Goal: Find specific page/section: Find specific page/section

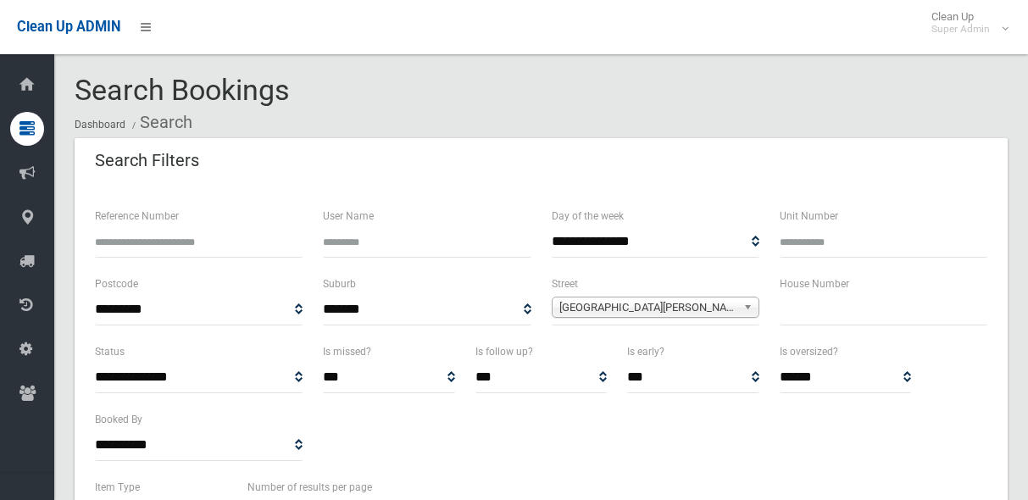
select select
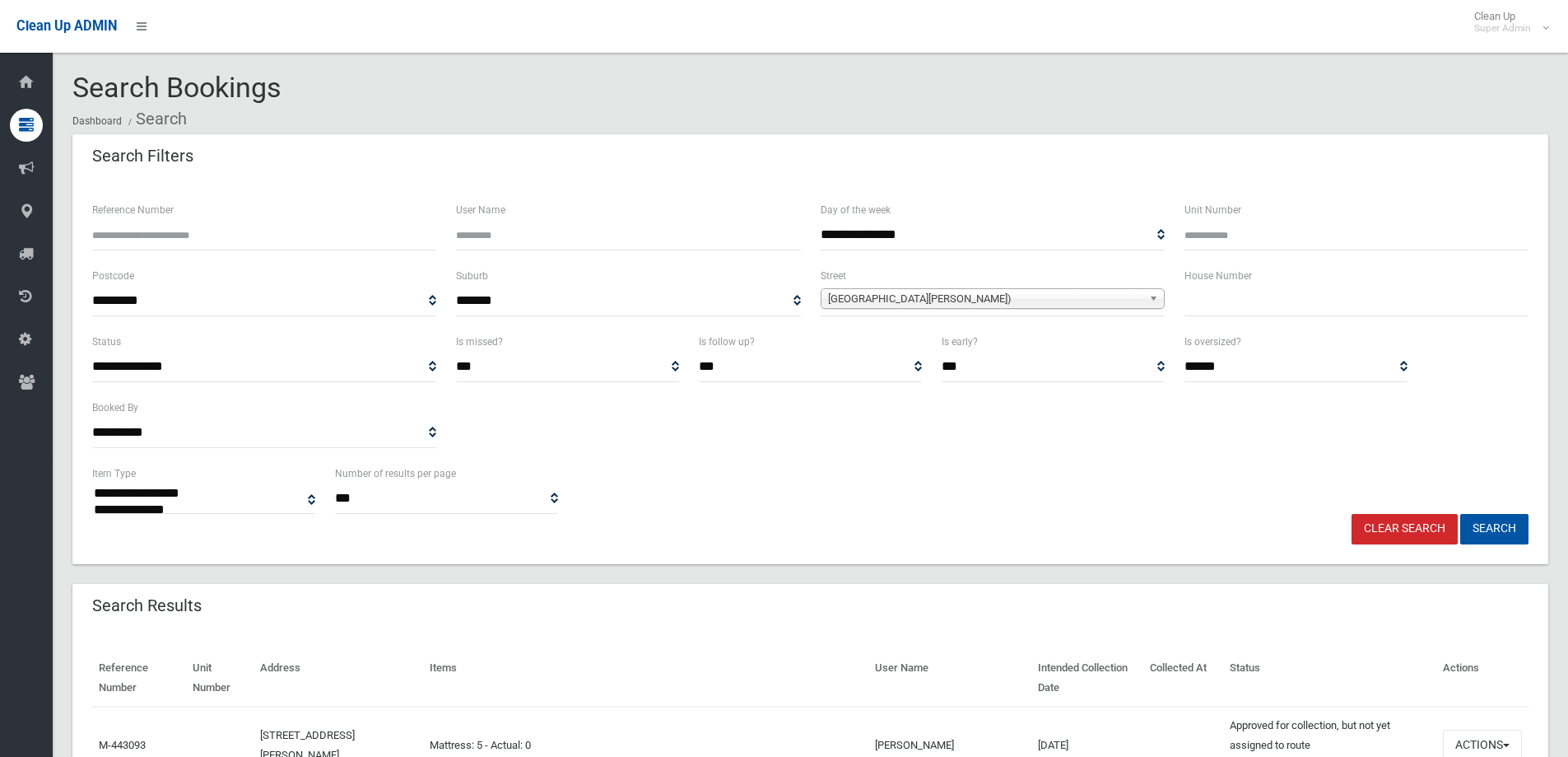
click at [998, 299] on input "text" at bounding box center [1356, 300] width 344 height 30
type input "*"
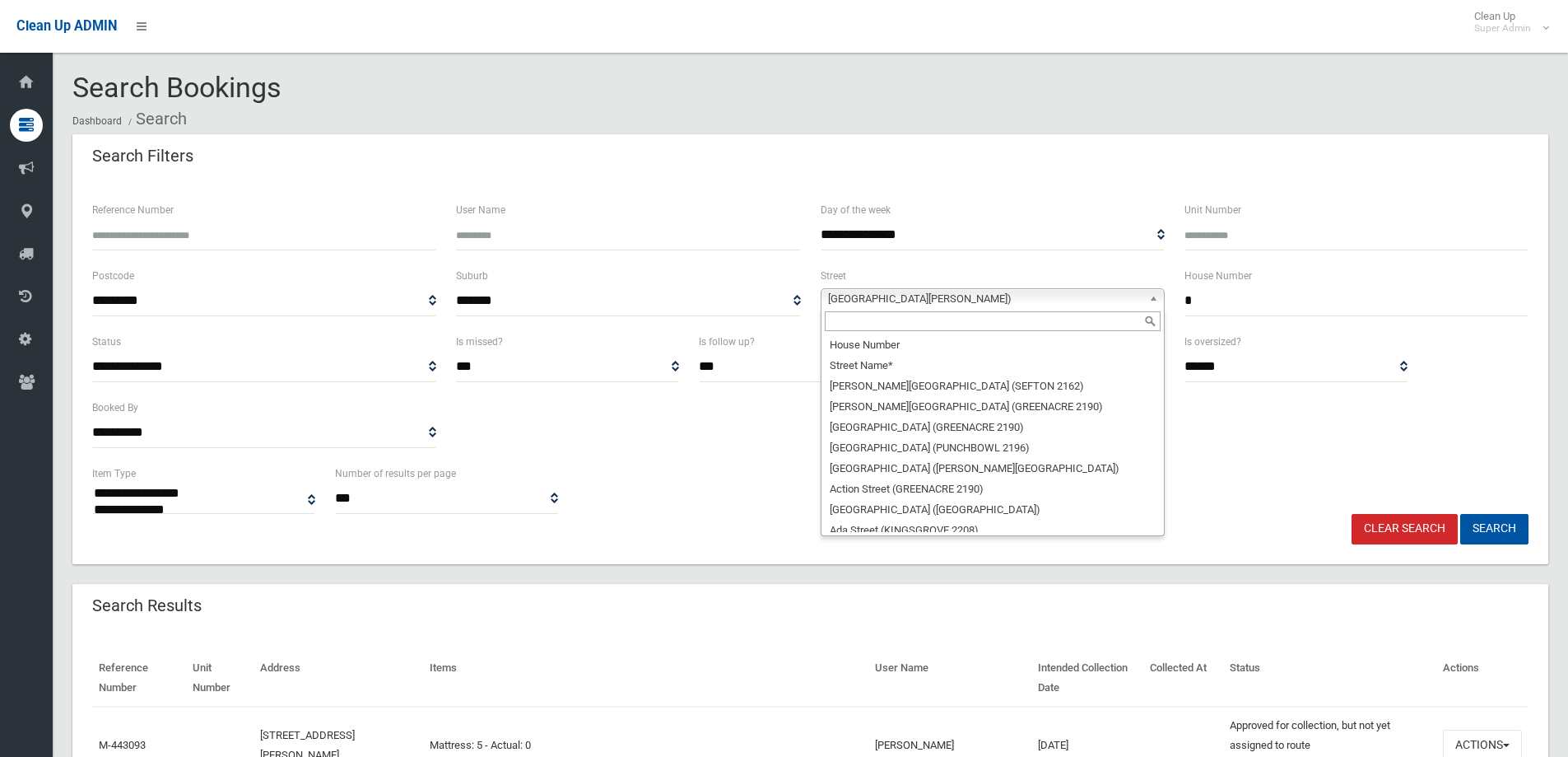
click at [913, 291] on span "[GEOGRAPHIC_DATA][PERSON_NAME])" at bounding box center [985, 298] width 315 height 19
click at [998, 292] on input "*" at bounding box center [1356, 300] width 344 height 30
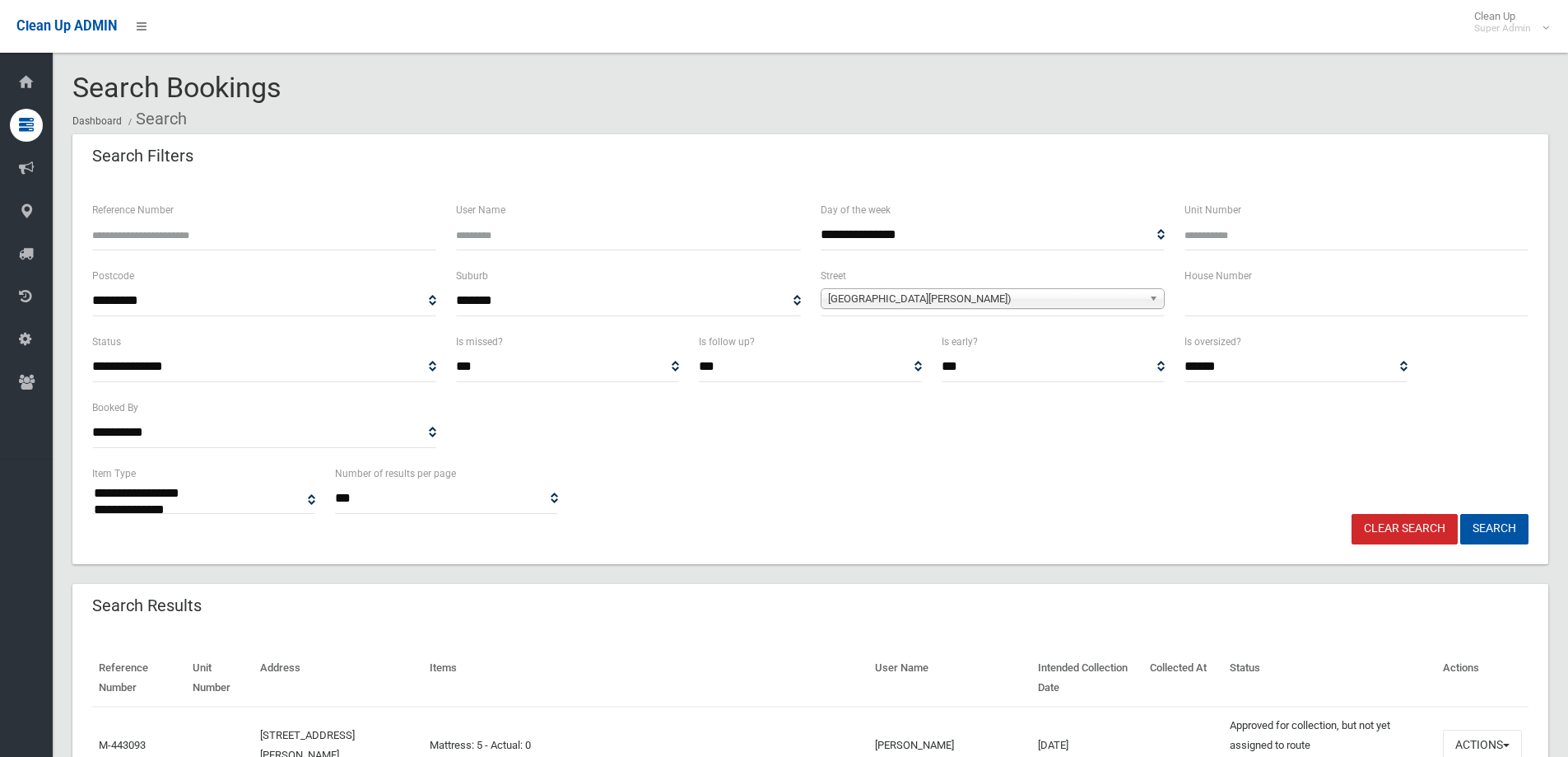
click at [998, 291] on link "[GEOGRAPHIC_DATA][PERSON_NAME])" at bounding box center [993, 298] width 344 height 20
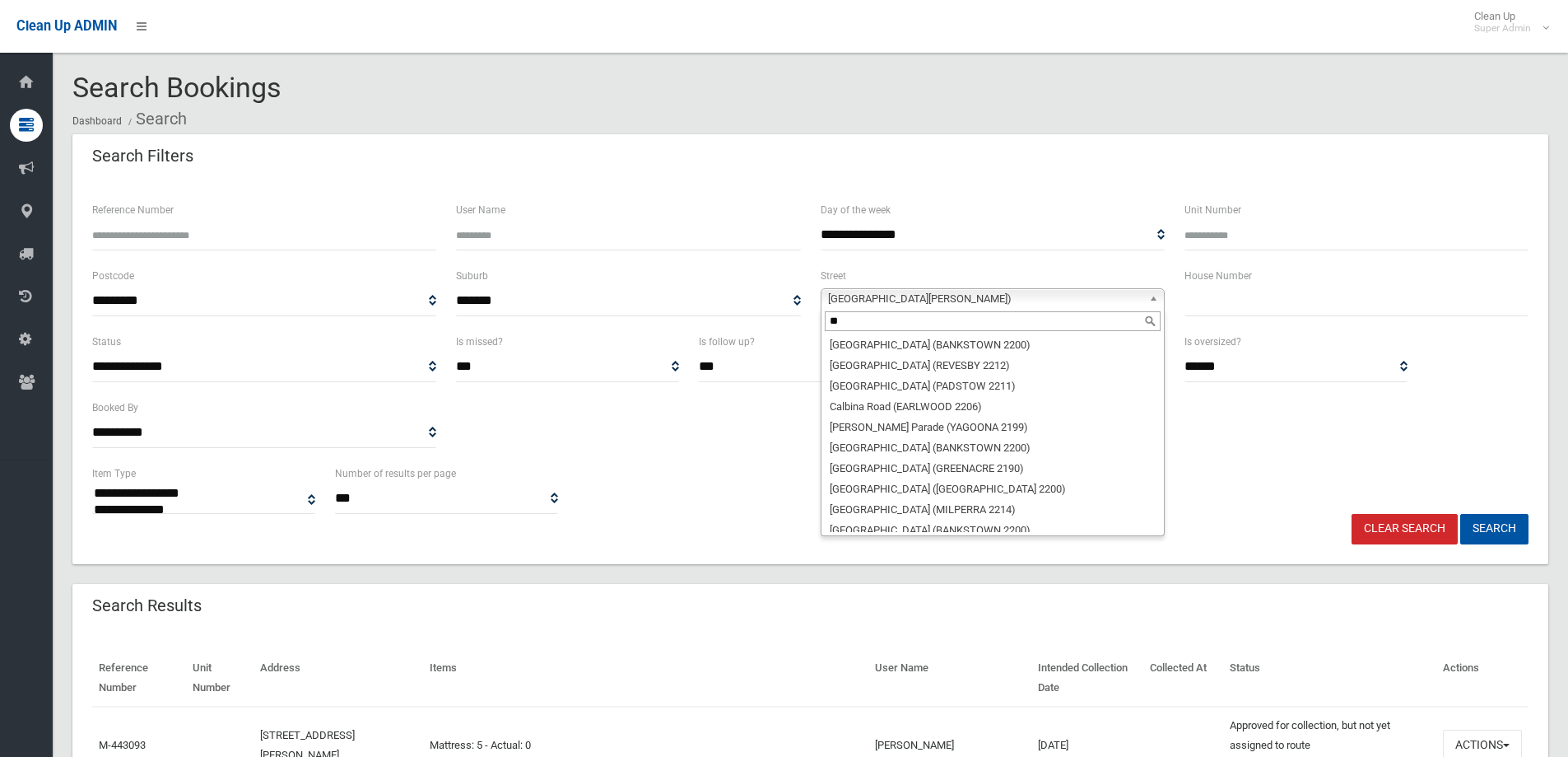
scroll to position [0, 0]
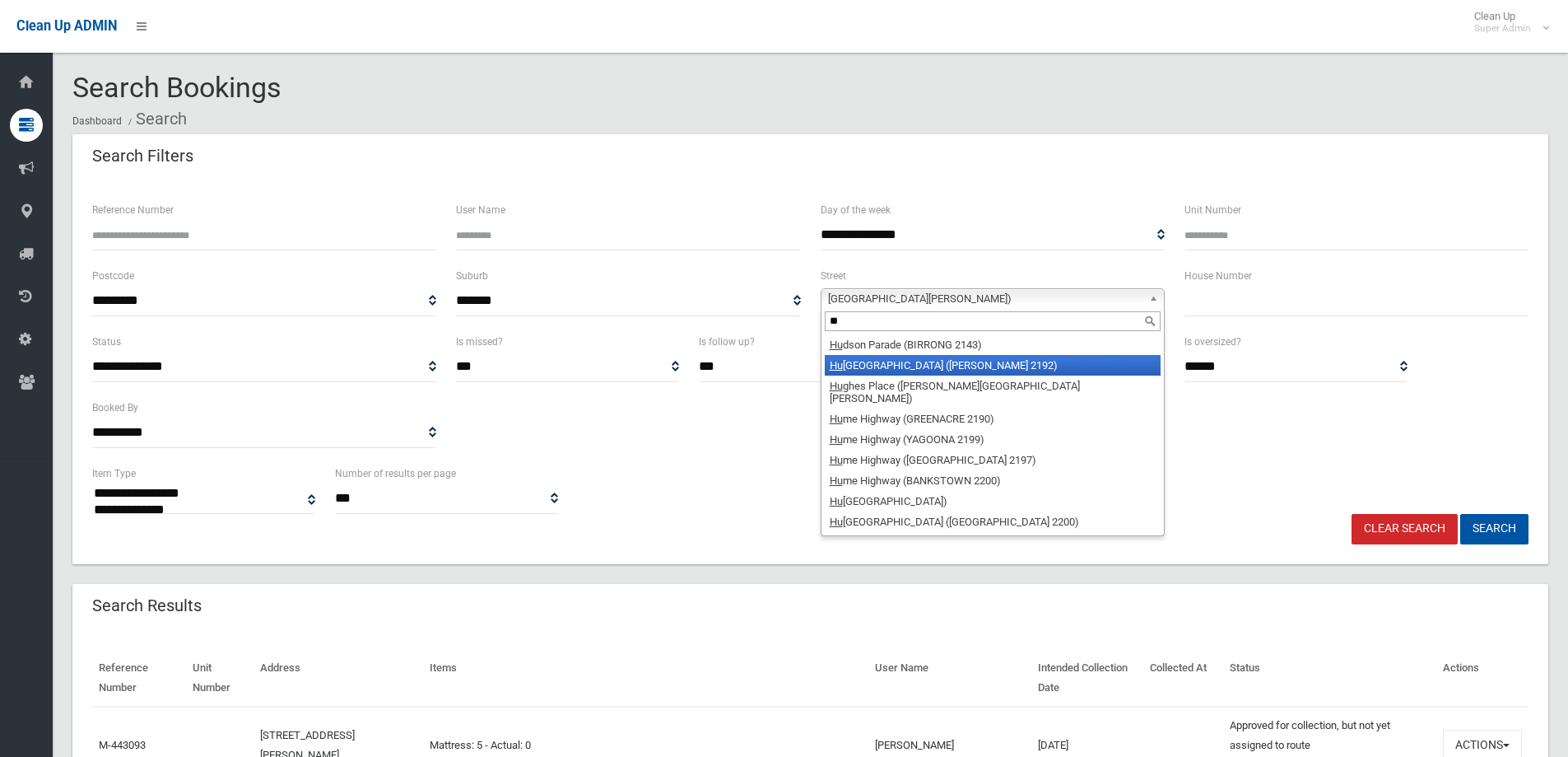
type input "**"
click at [864, 365] on li "Hu gh Street (BELMORE 2192)" at bounding box center [993, 364] width 336 height 20
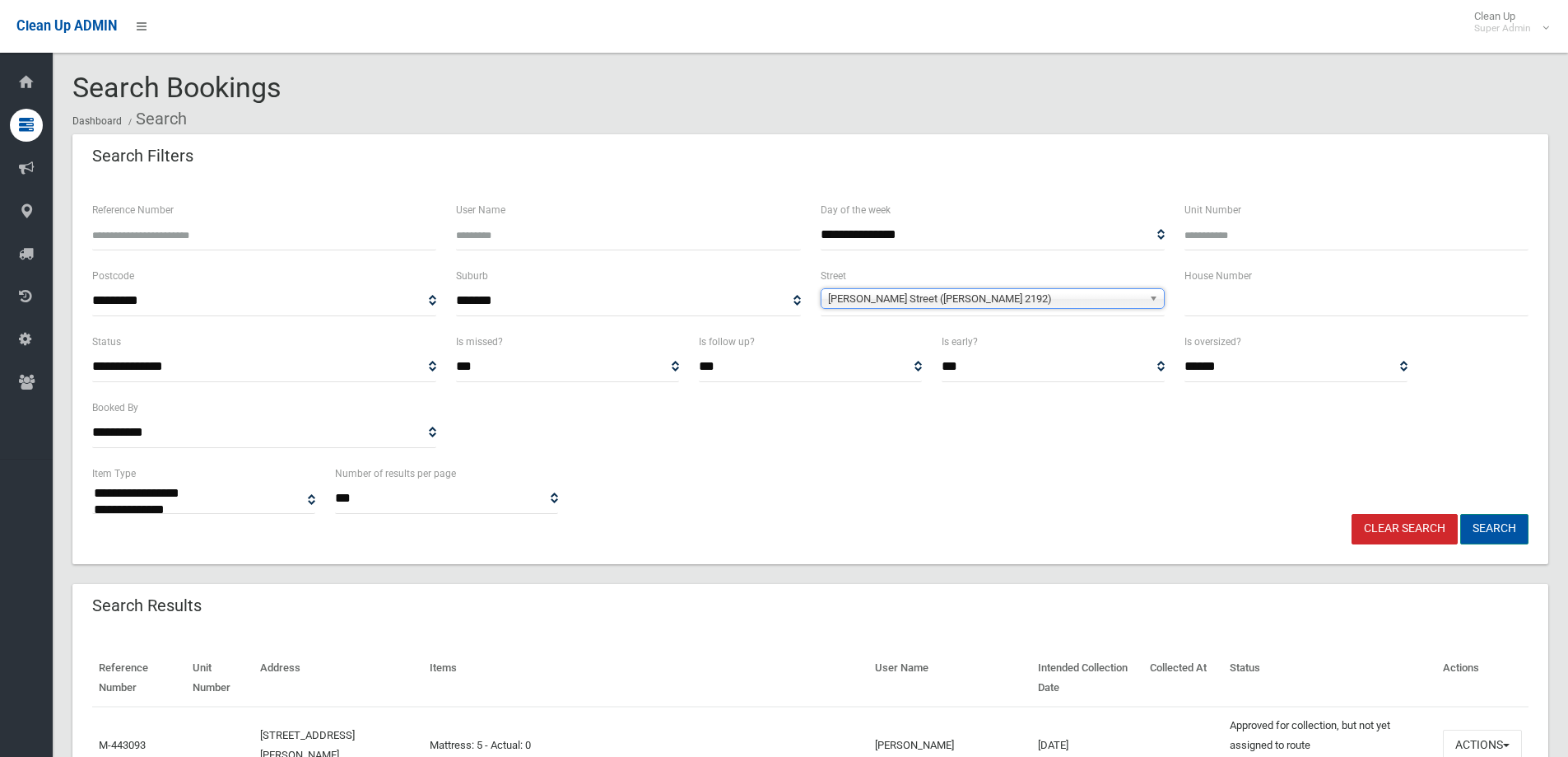
click at [998, 485] on button "Search" at bounding box center [1494, 529] width 68 height 30
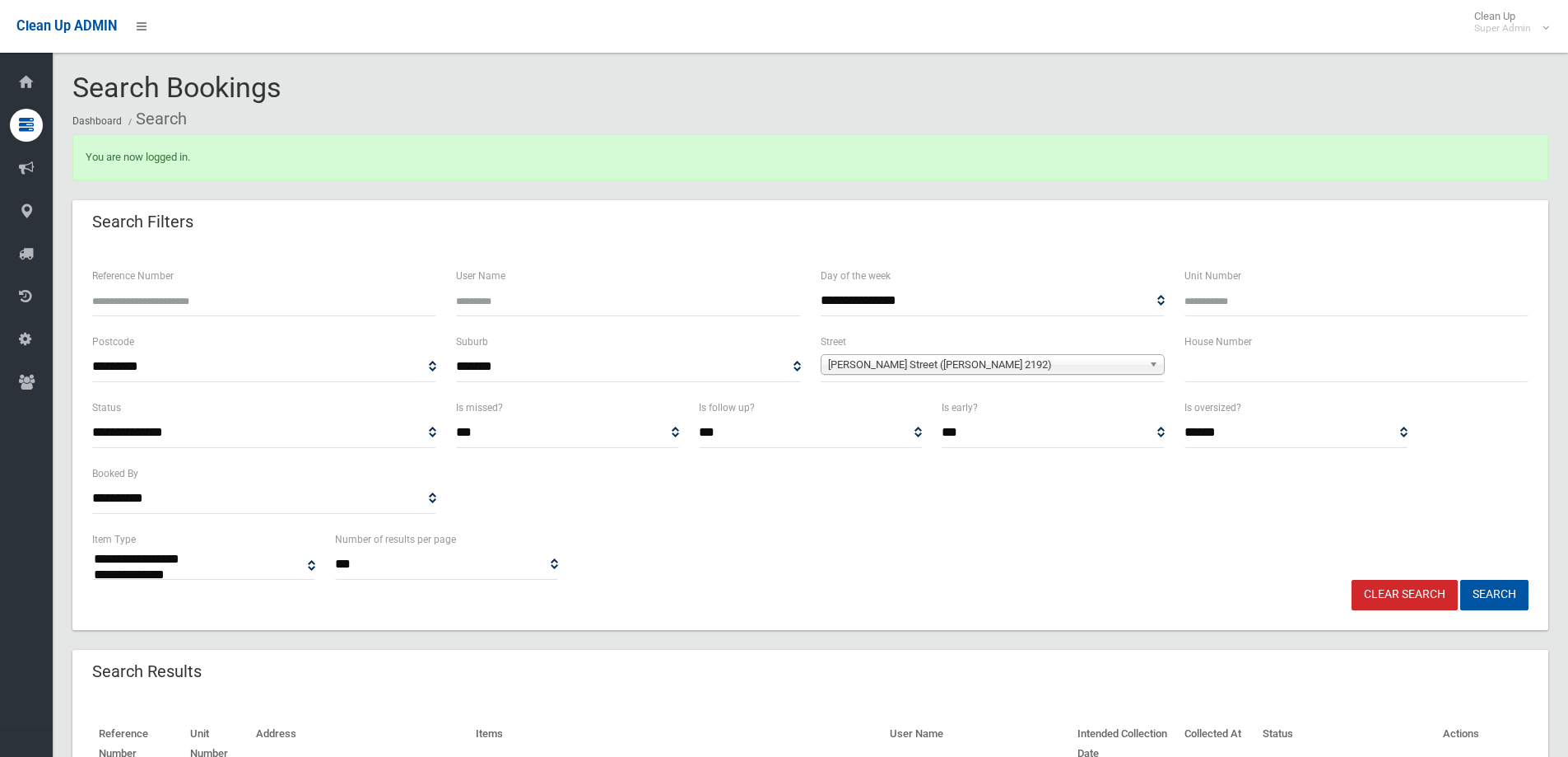
select select
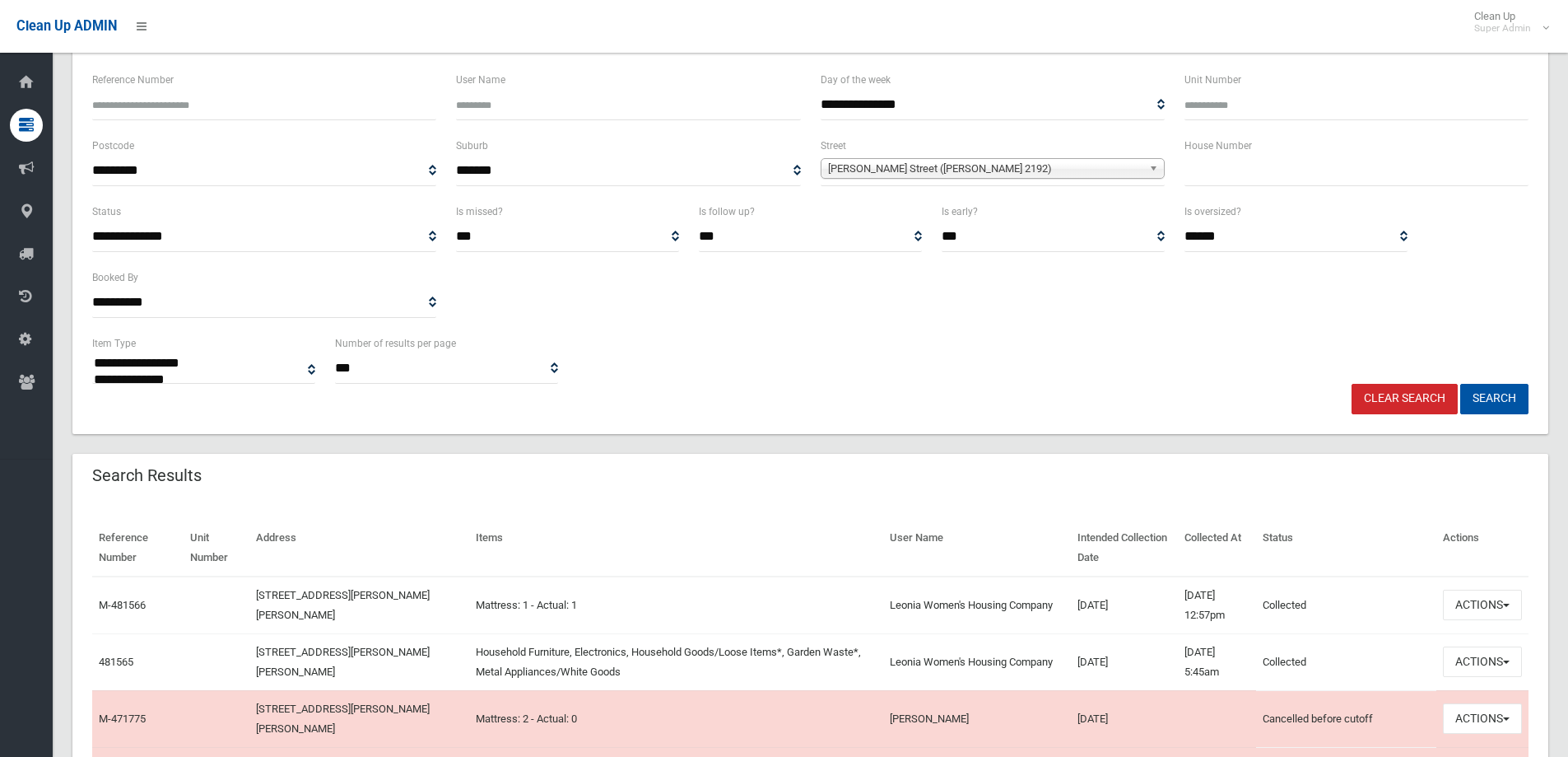
scroll to position [83, 0]
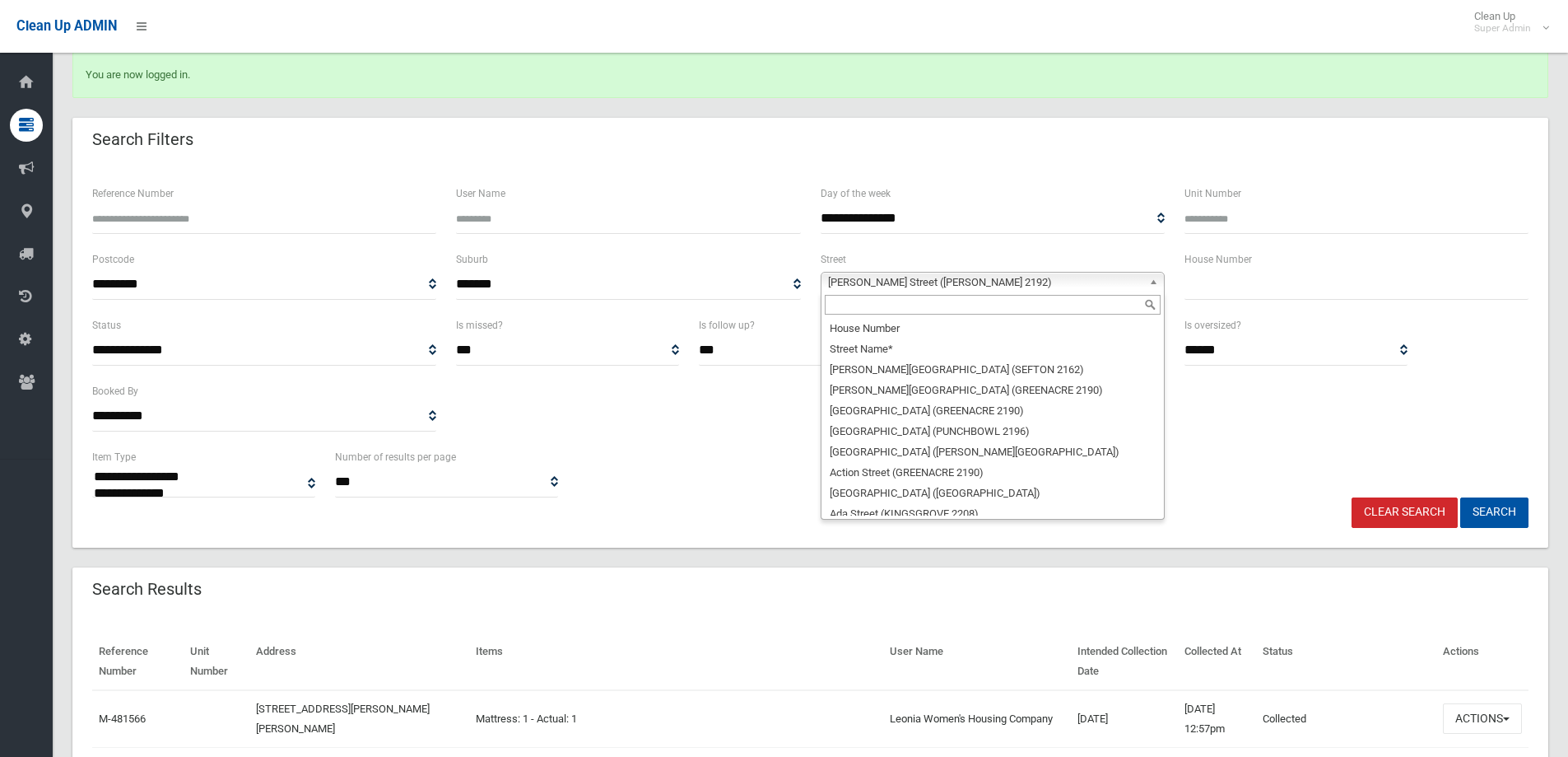
click at [1146, 279] on link "[PERSON_NAME] Street ([PERSON_NAME] 2192)" at bounding box center [993, 282] width 344 height 20
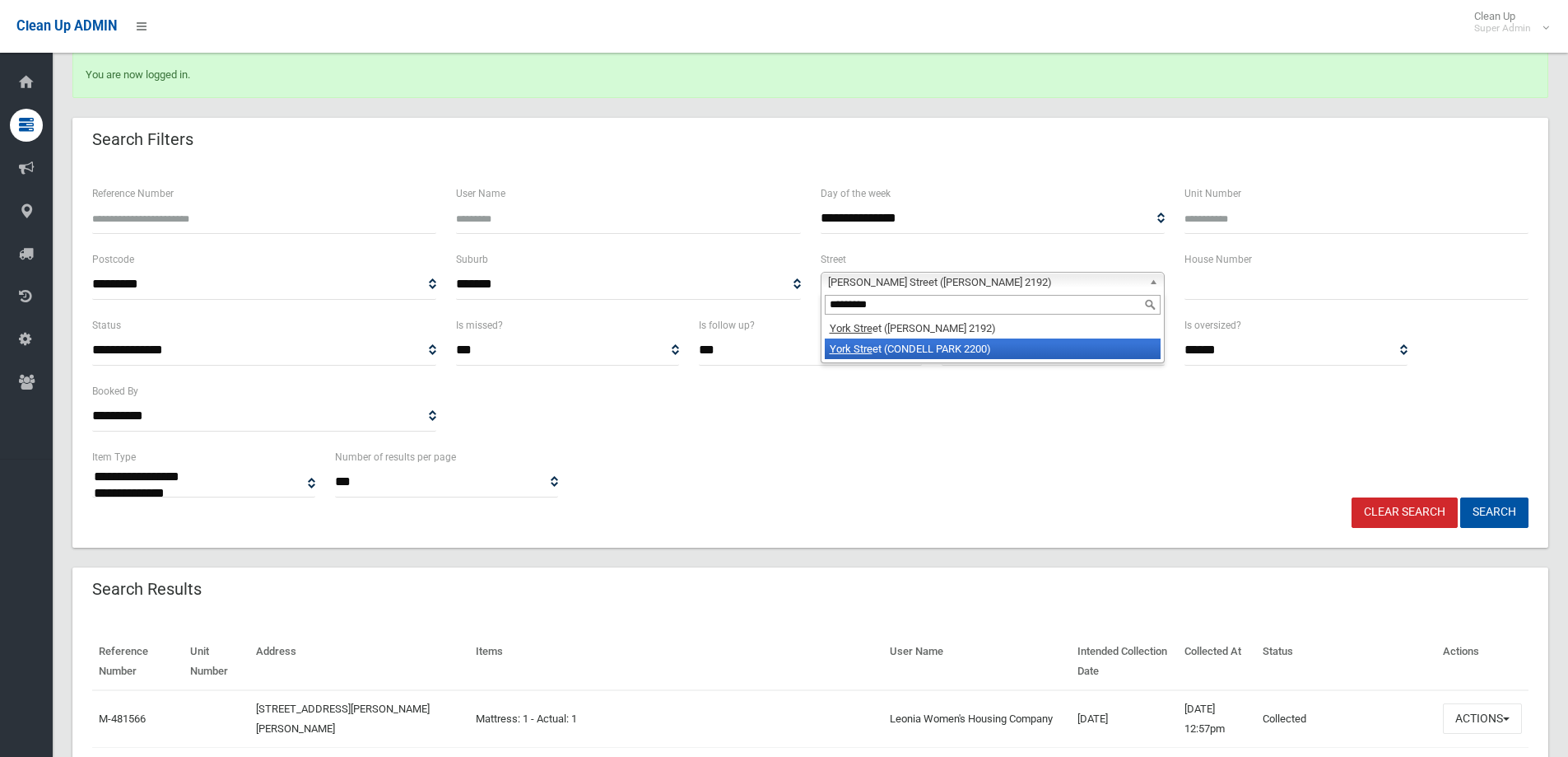
type input "*********"
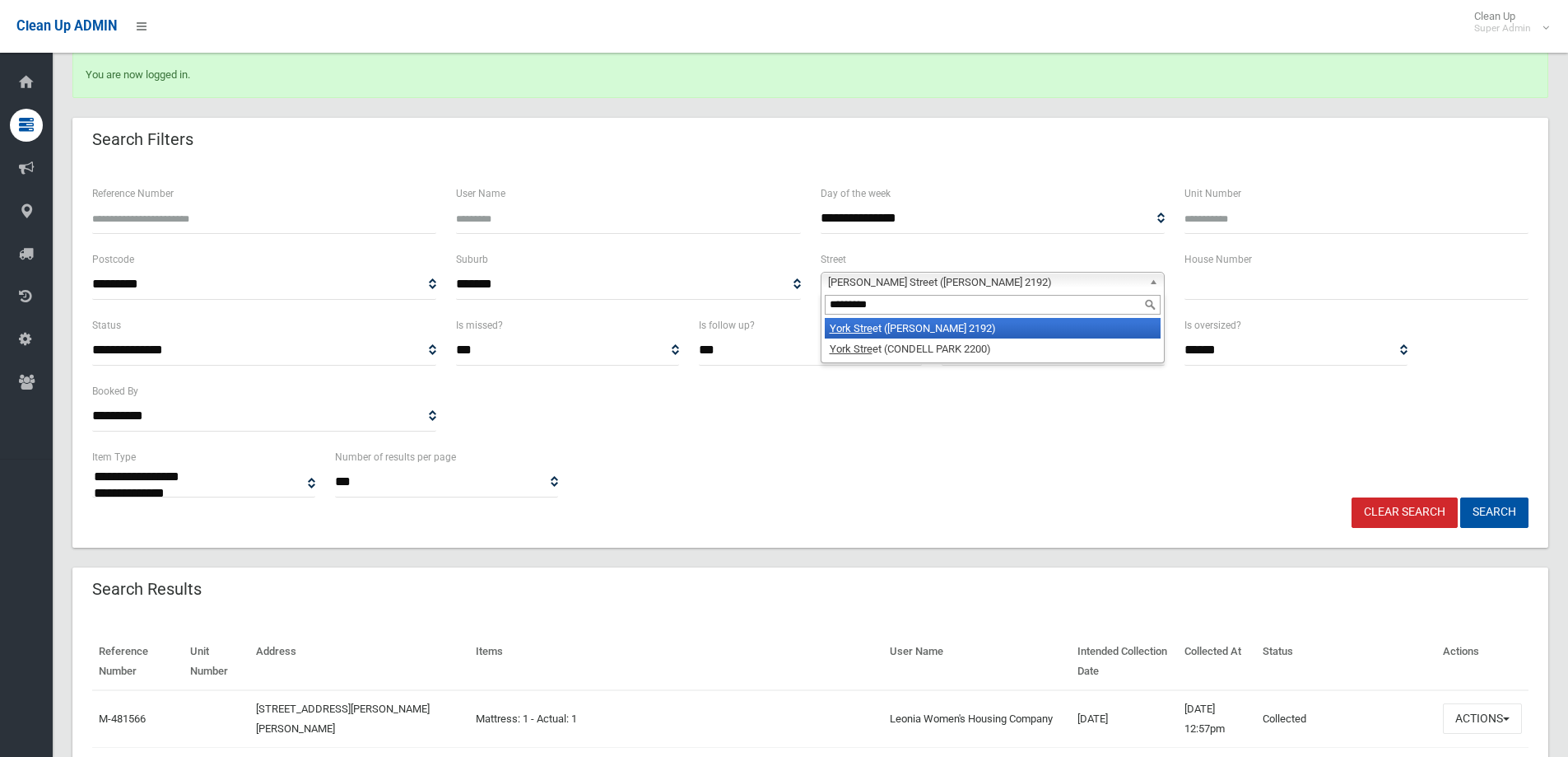
click at [884, 332] on li "York Stre et (BELMORE 2192)" at bounding box center [993, 327] width 336 height 20
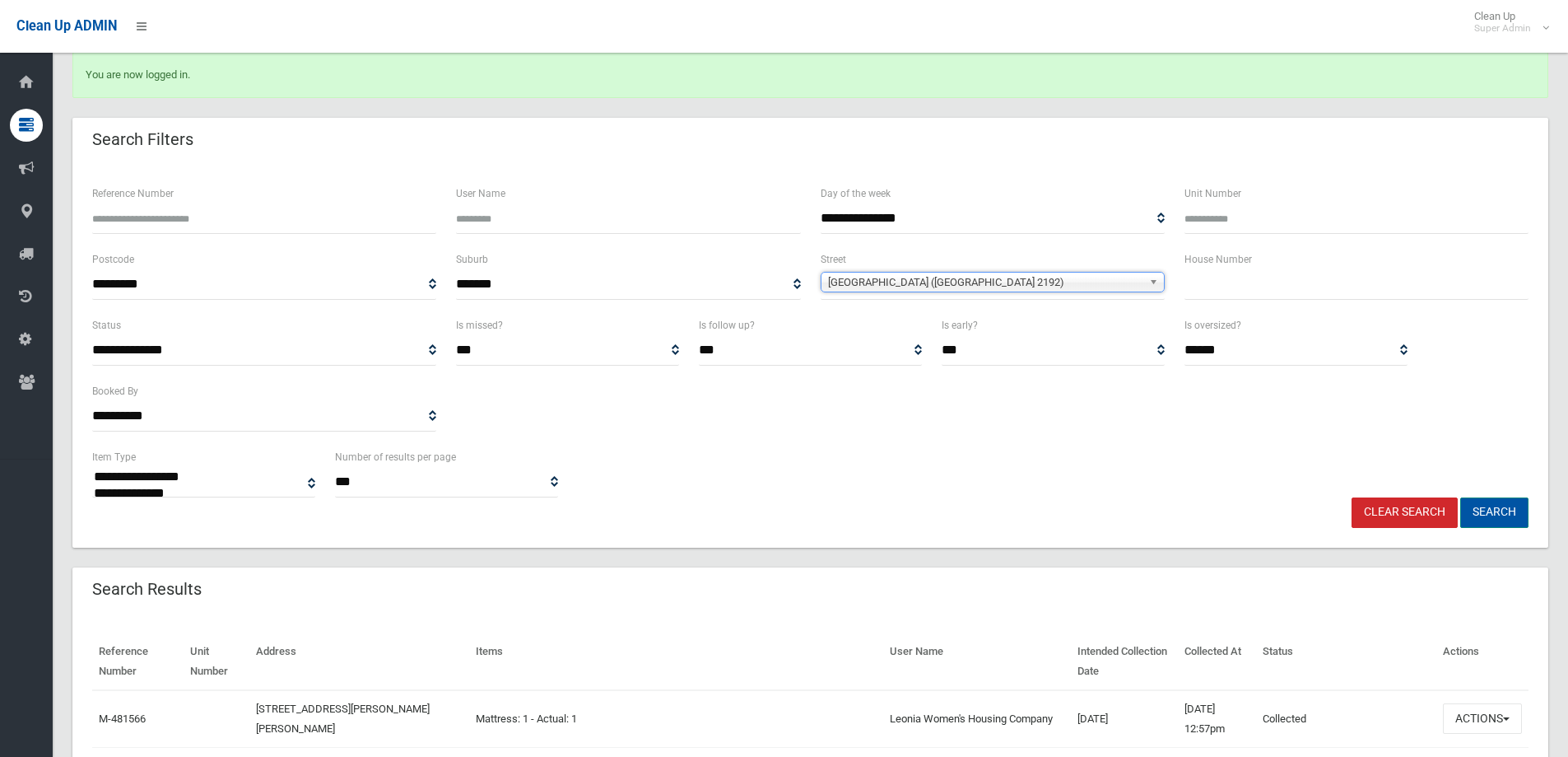
click at [1485, 510] on button "Search" at bounding box center [1494, 512] width 68 height 30
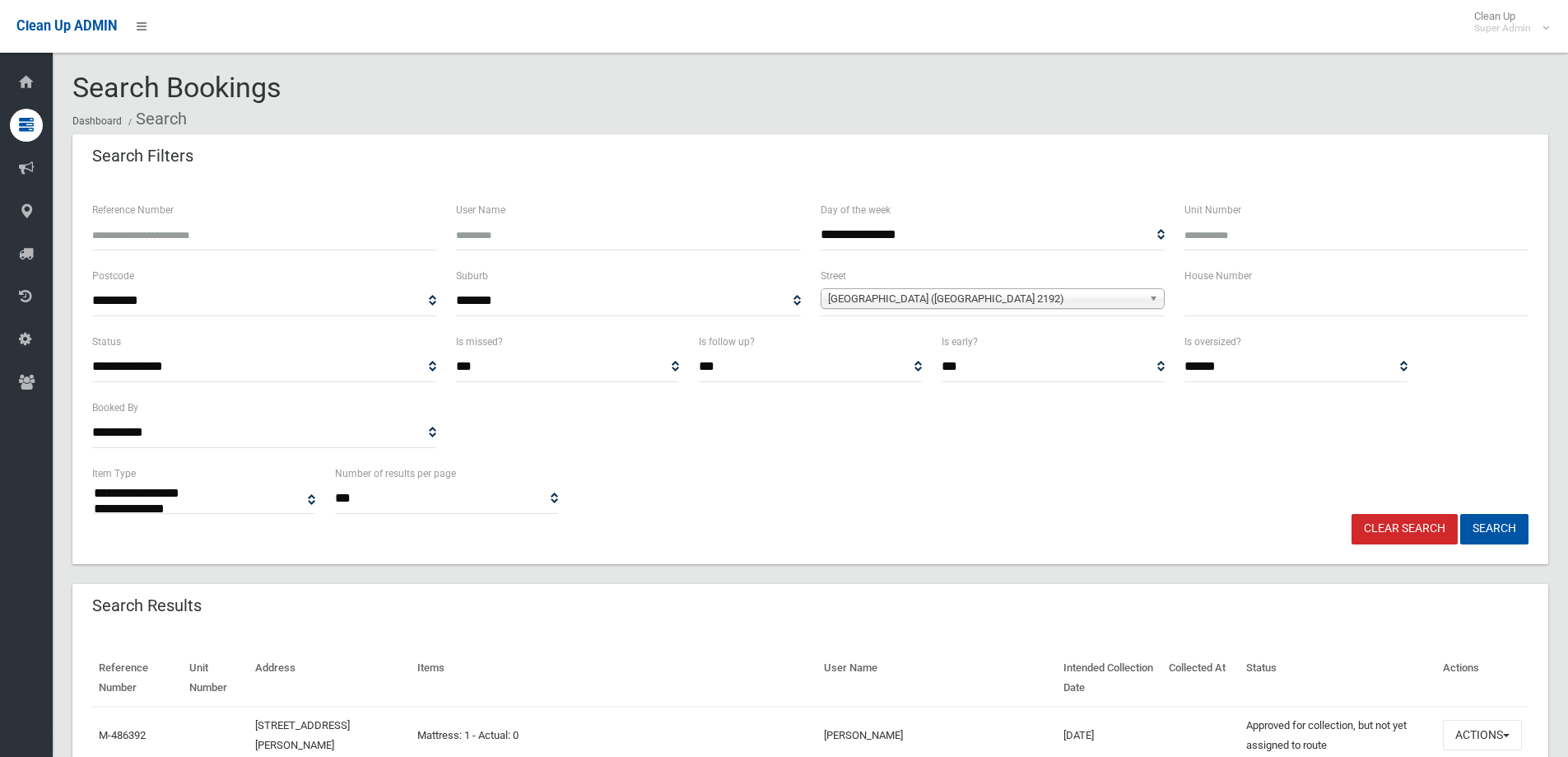
select select
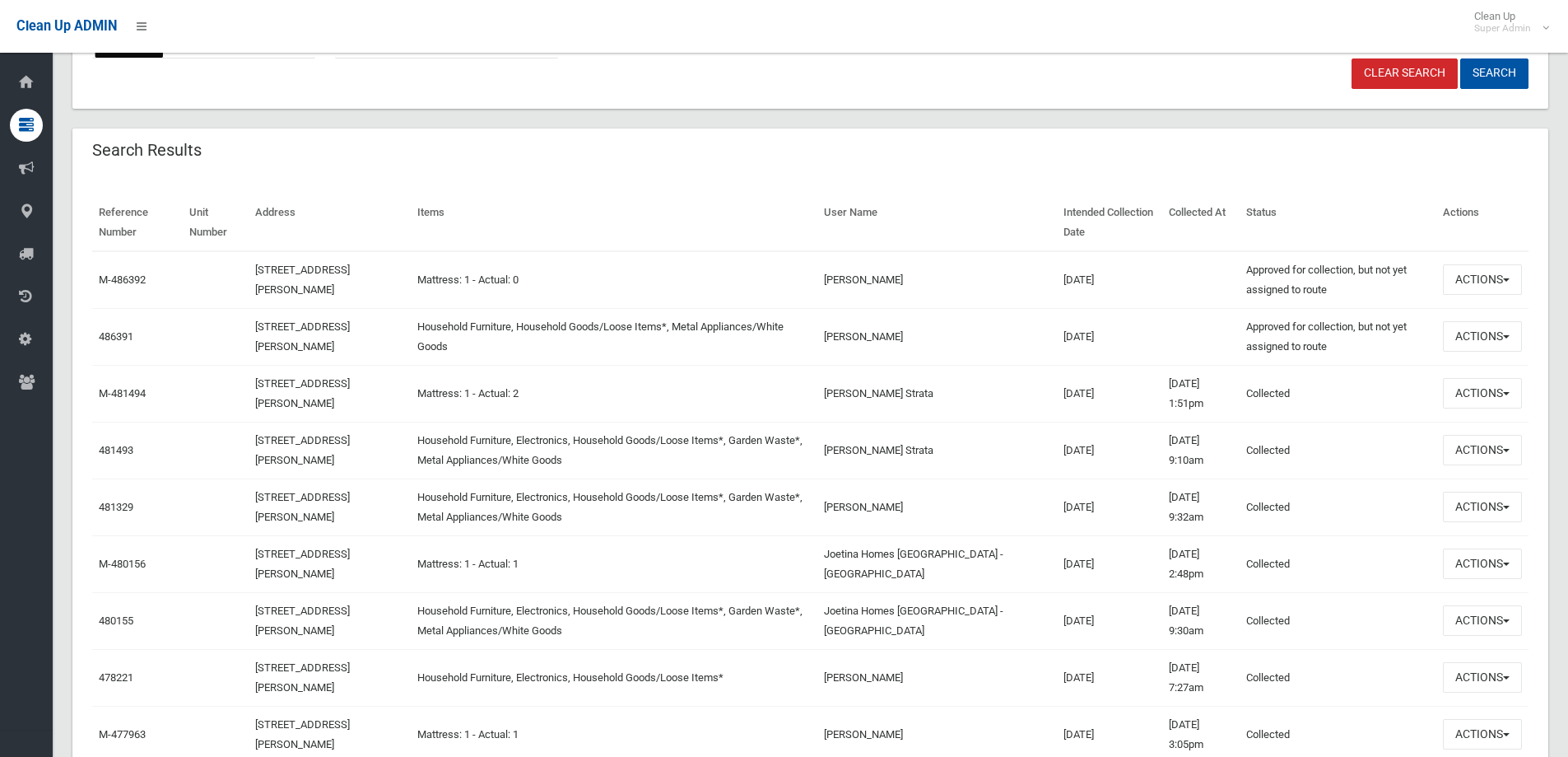
scroll to position [164, 0]
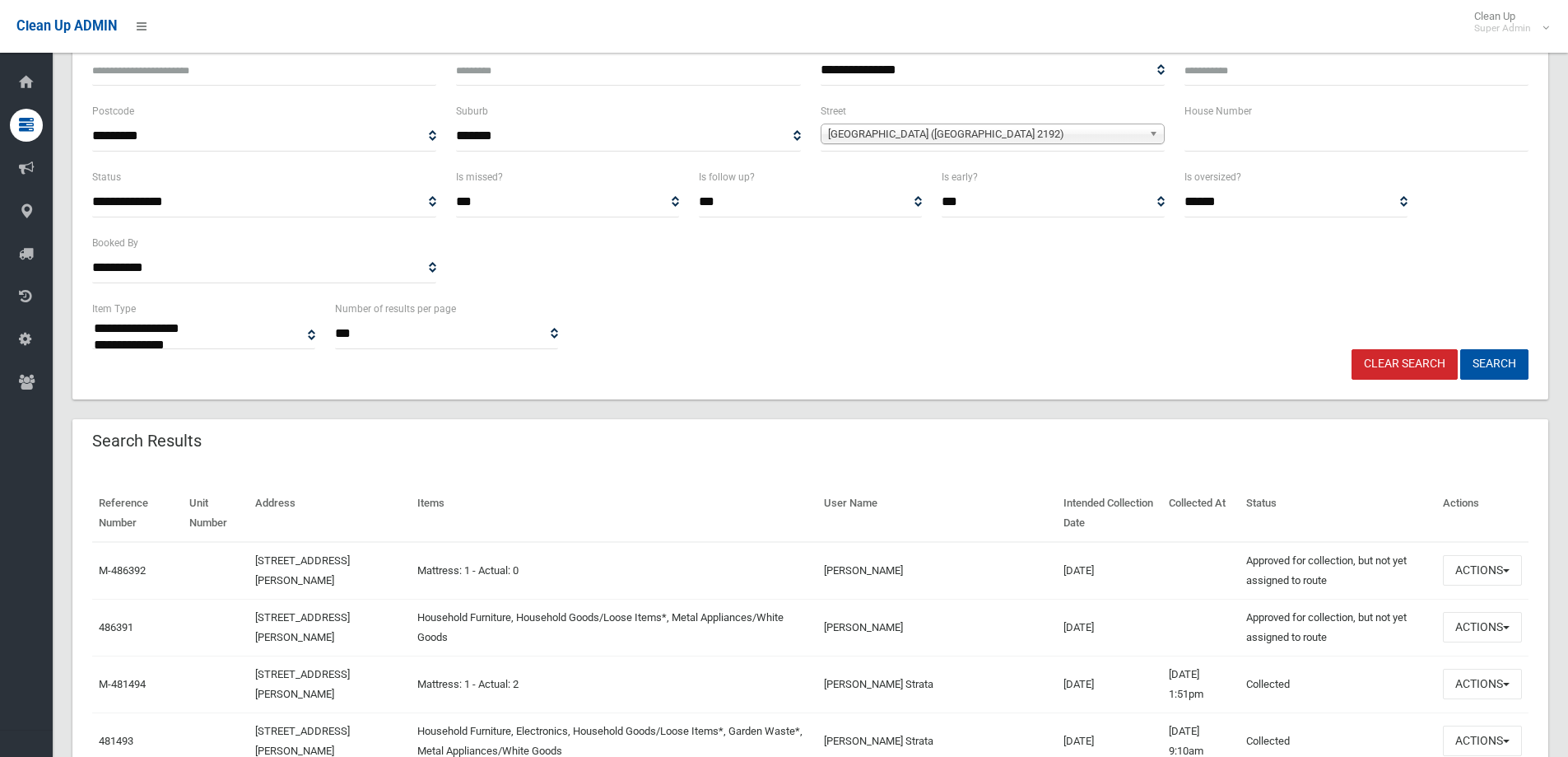
click at [1080, 143] on span "[GEOGRAPHIC_DATA] ([GEOGRAPHIC_DATA] 2192)" at bounding box center [985, 134] width 315 height 19
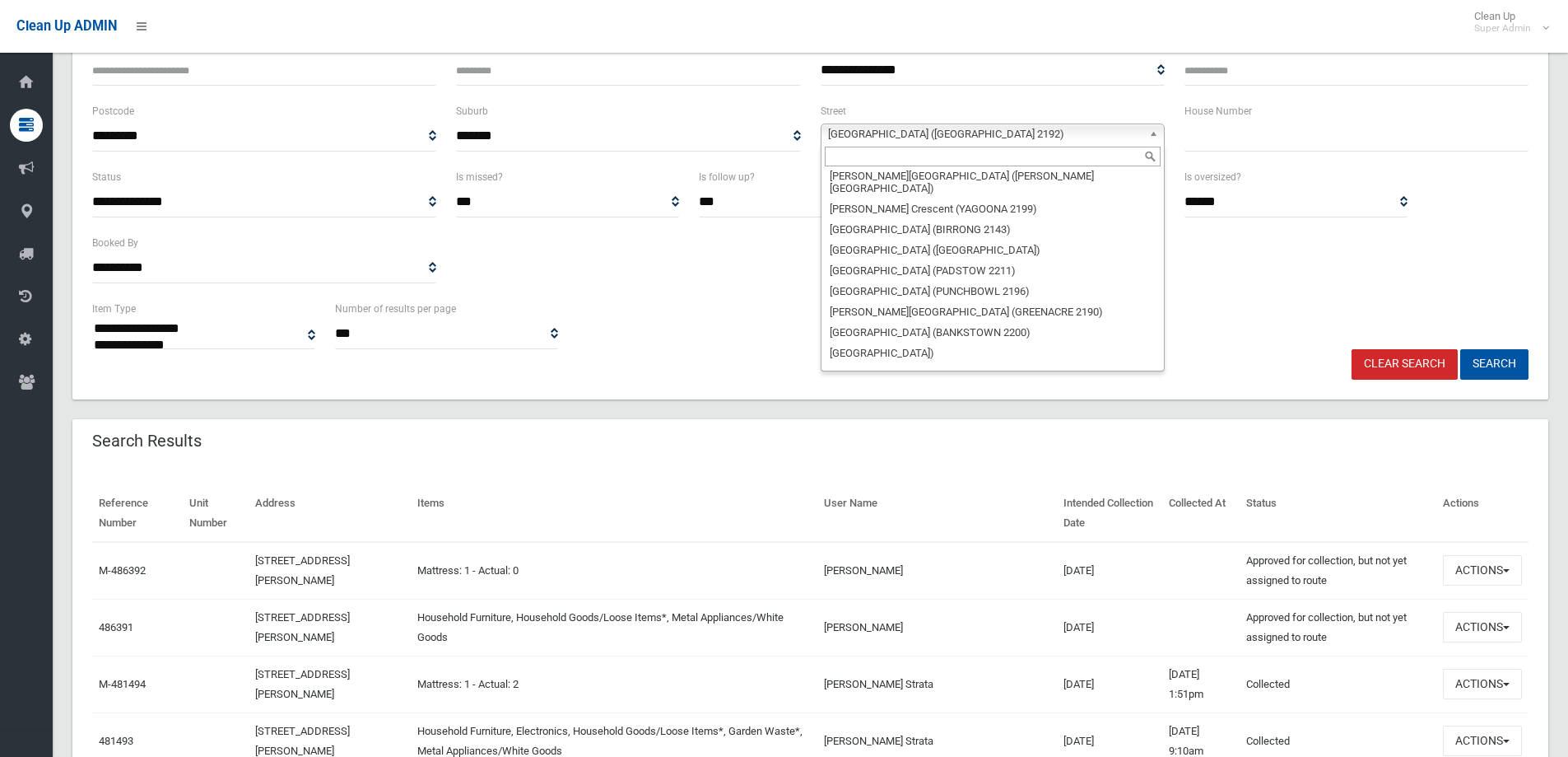
scroll to position [47576, 0]
click at [938, 155] on input "text" at bounding box center [993, 156] width 336 height 19
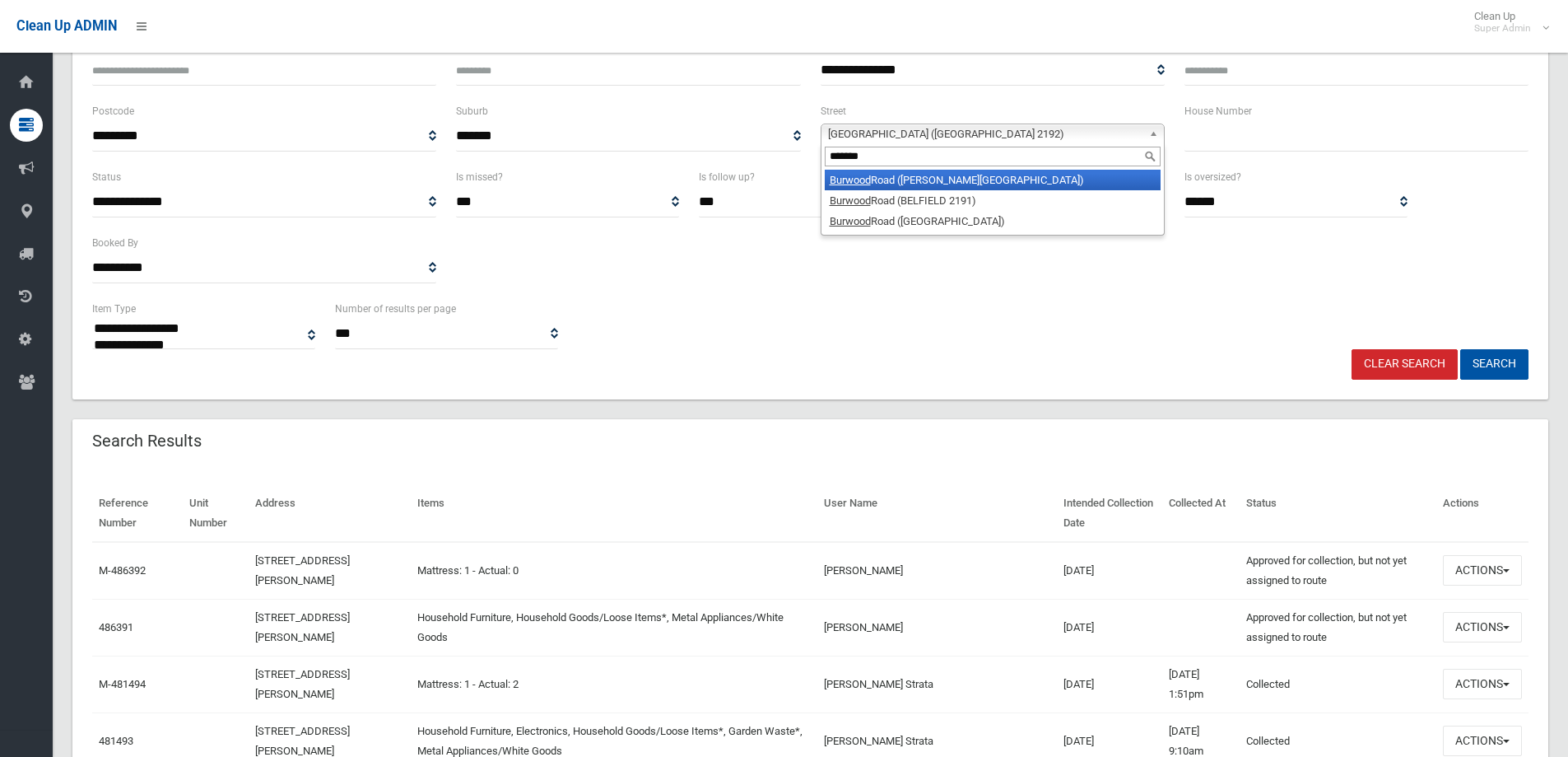
type input "*******"
click at [839, 182] on em "Burwood" at bounding box center [850, 180] width 41 height 13
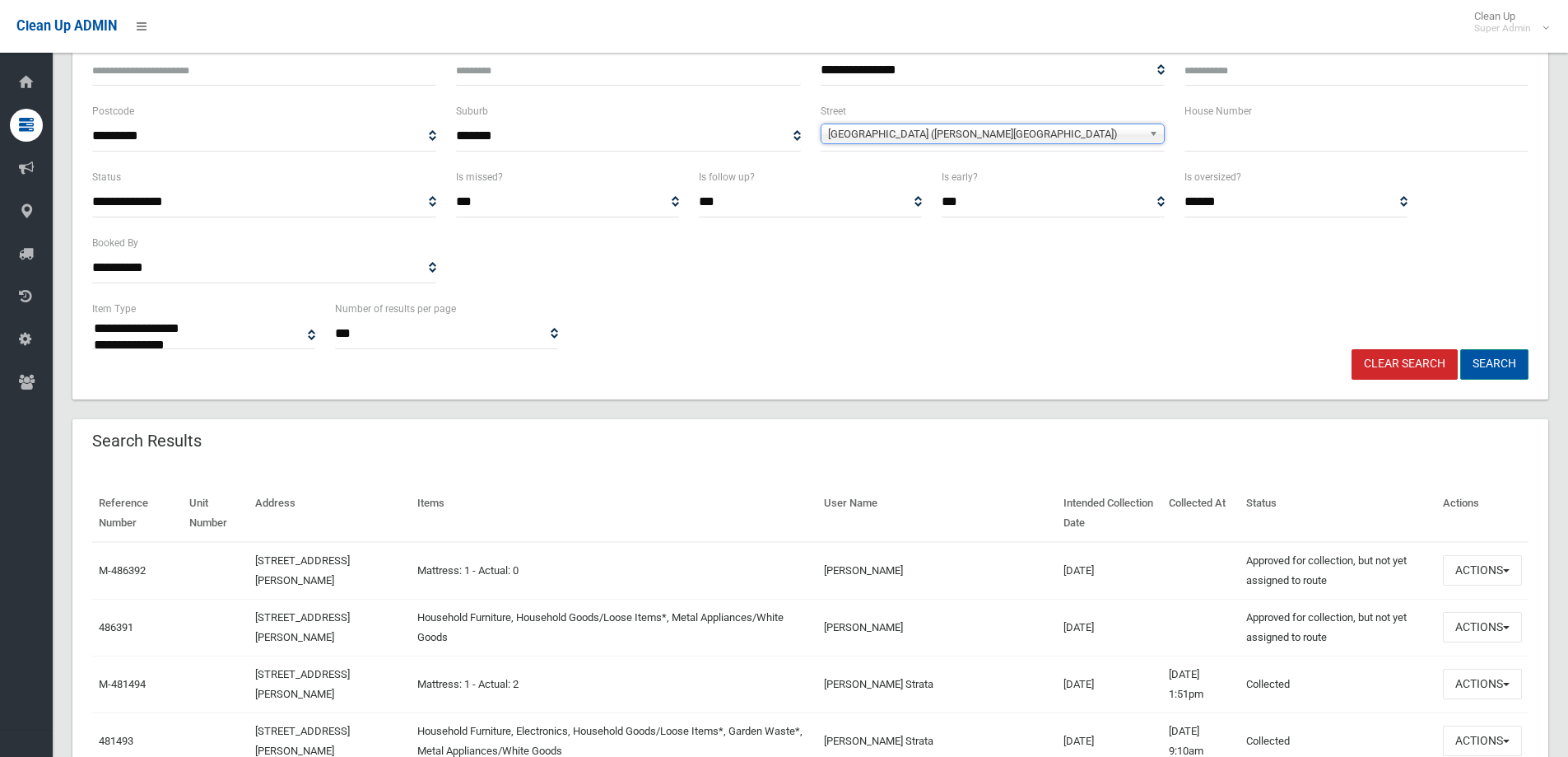
click at [1475, 357] on button "Search" at bounding box center [1494, 363] width 68 height 30
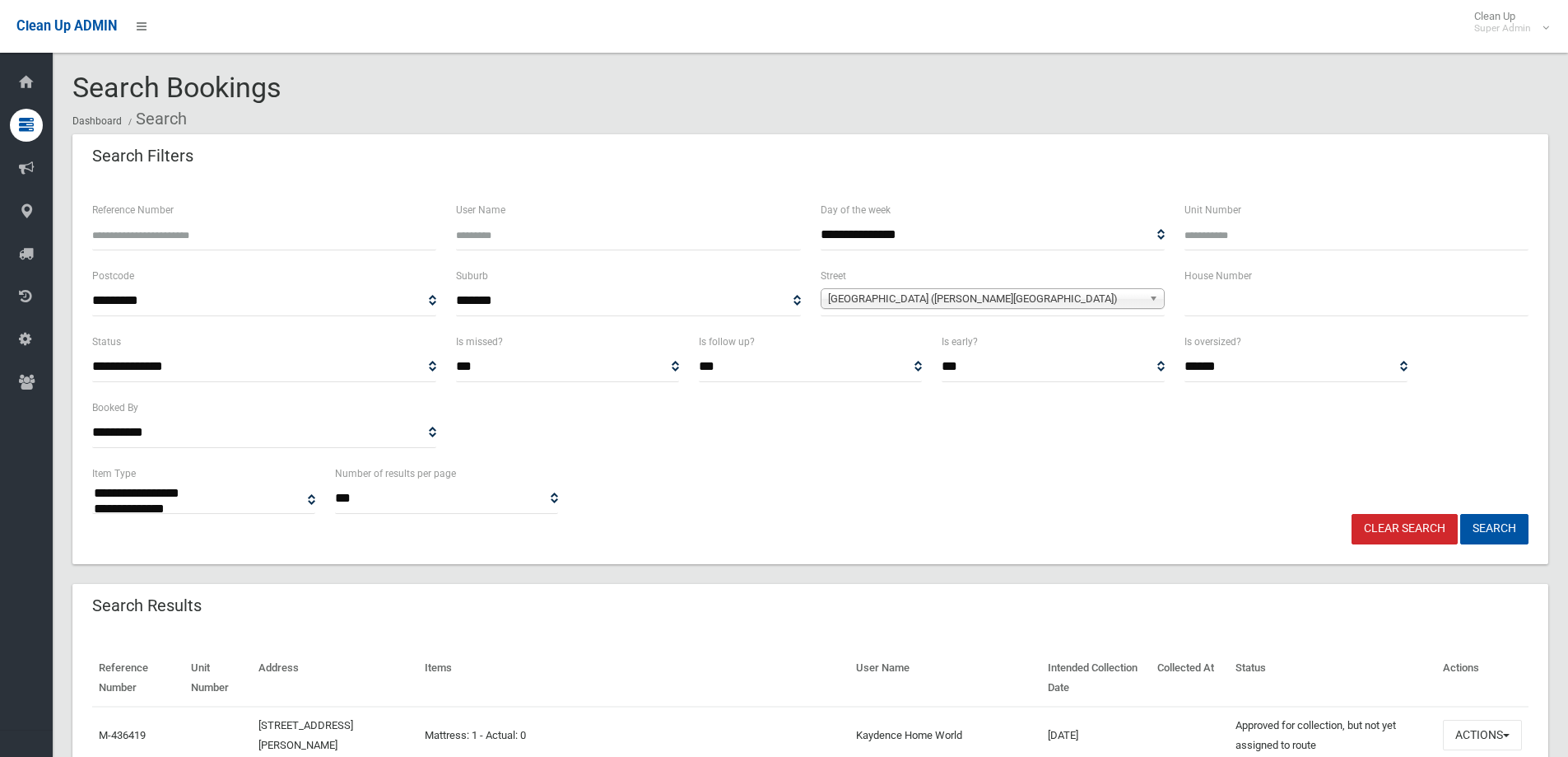
select select
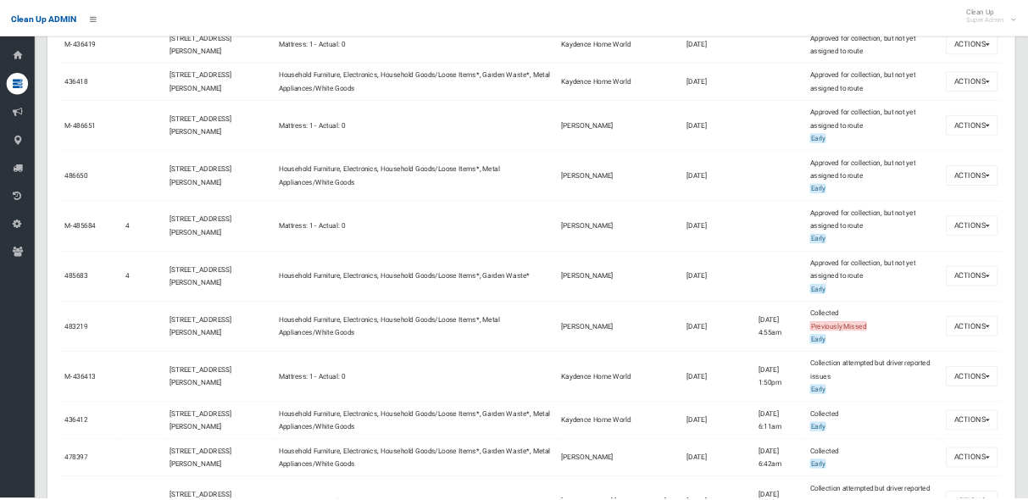
scroll to position [678, 0]
